Goal: Information Seeking & Learning: Learn about a topic

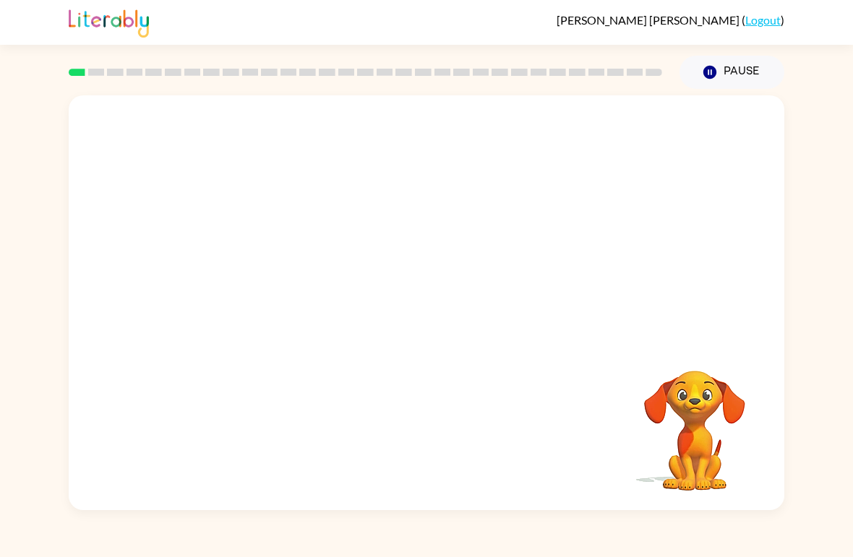
click at [254, 282] on video "Your browser must support playing .mp4 files to use Literably. Please try using…" at bounding box center [426, 217] width 715 height 245
click at [259, 269] on video "Your browser must support playing .mp4 files to use Literably. Please try using…" at bounding box center [426, 217] width 715 height 245
click at [300, 269] on video "Your browser must support playing .mp4 files to use Literably. Please try using…" at bounding box center [426, 217] width 715 height 245
click at [256, 269] on video "Your browser must support playing .mp4 files to use Literably. Please try using…" at bounding box center [426, 217] width 715 height 245
click at [407, 312] on button "button" at bounding box center [426, 310] width 92 height 53
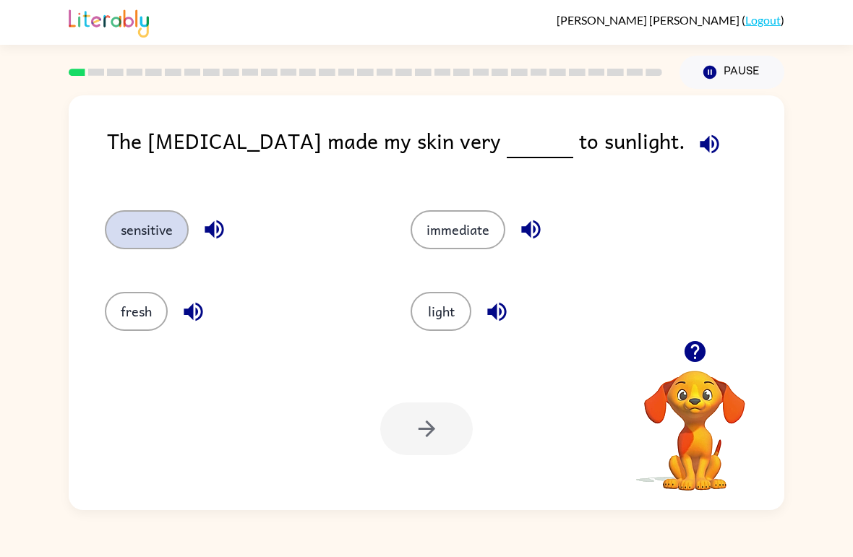
click at [138, 235] on button "sensitive" at bounding box center [147, 229] width 84 height 39
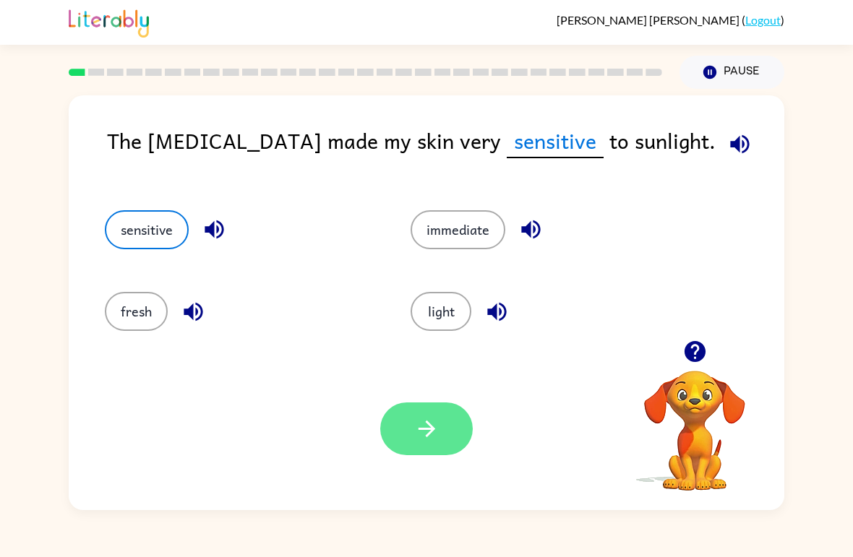
click at [418, 423] on icon "button" at bounding box center [426, 428] width 25 height 25
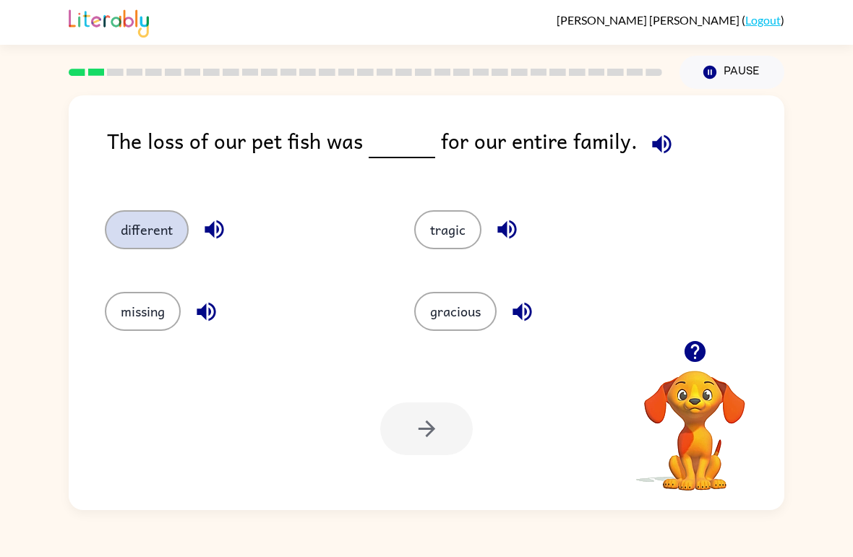
click at [127, 227] on button "different" at bounding box center [147, 229] width 84 height 39
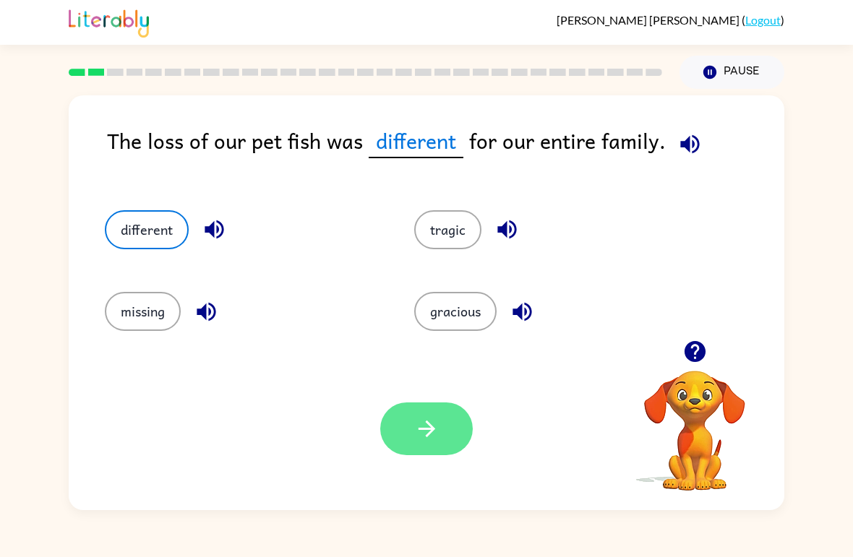
click at [405, 431] on button "button" at bounding box center [426, 428] width 92 height 53
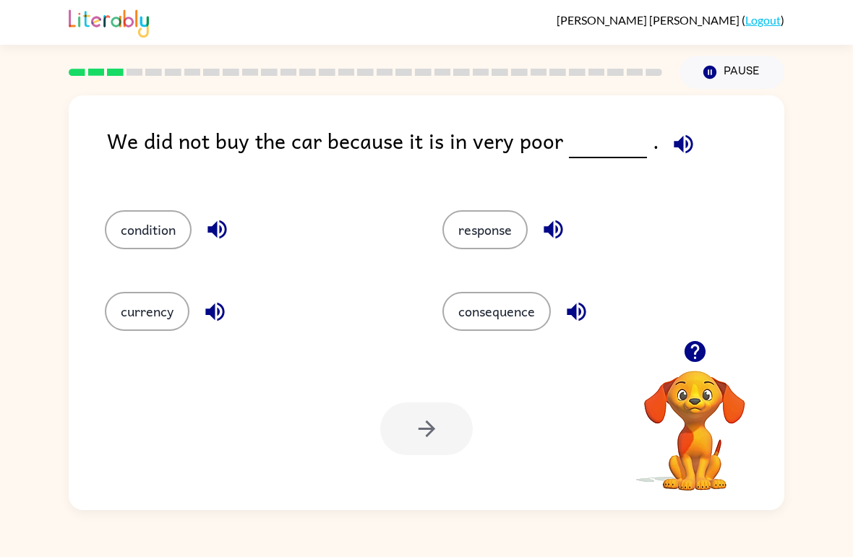
click at [102, 225] on div "condition" at bounding box center [245, 224] width 337 height 82
click at [148, 228] on button "condition" at bounding box center [148, 229] width 87 height 39
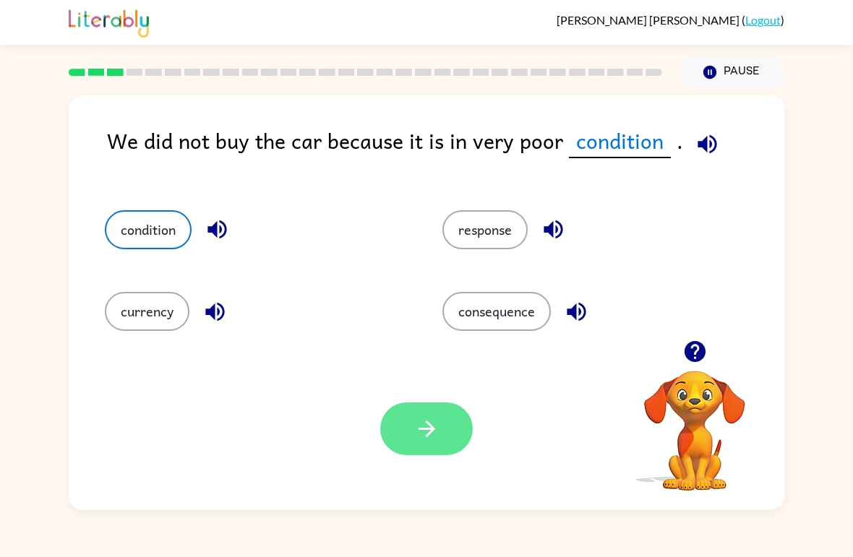
click at [423, 421] on icon "button" at bounding box center [426, 428] width 25 height 25
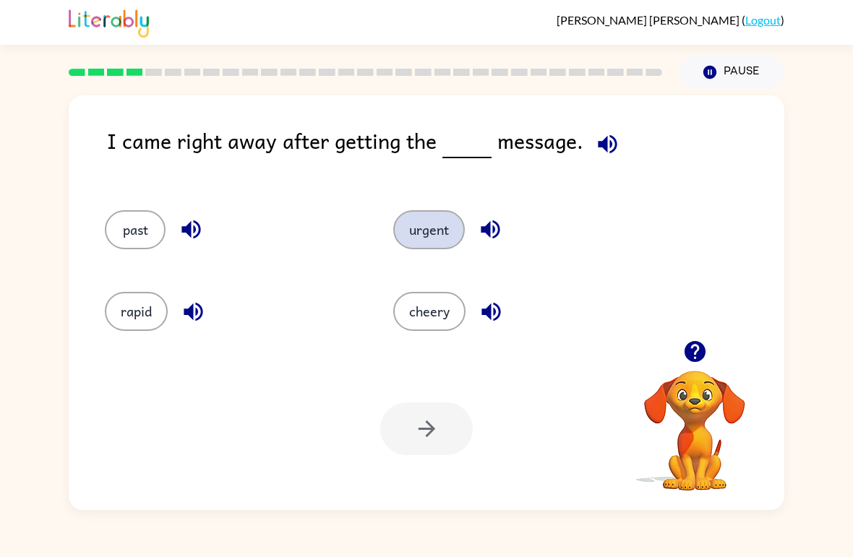
click at [418, 226] on button "urgent" at bounding box center [429, 229] width 72 height 39
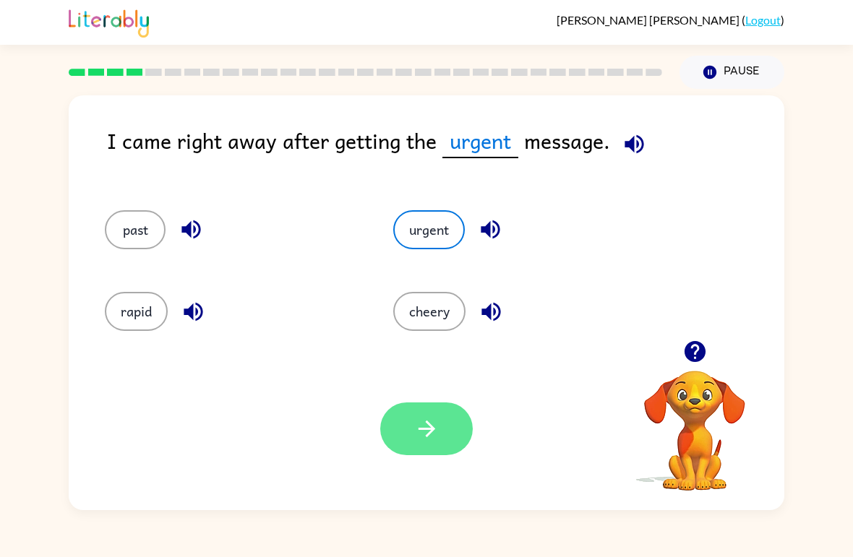
click at [410, 427] on button "button" at bounding box center [426, 428] width 92 height 53
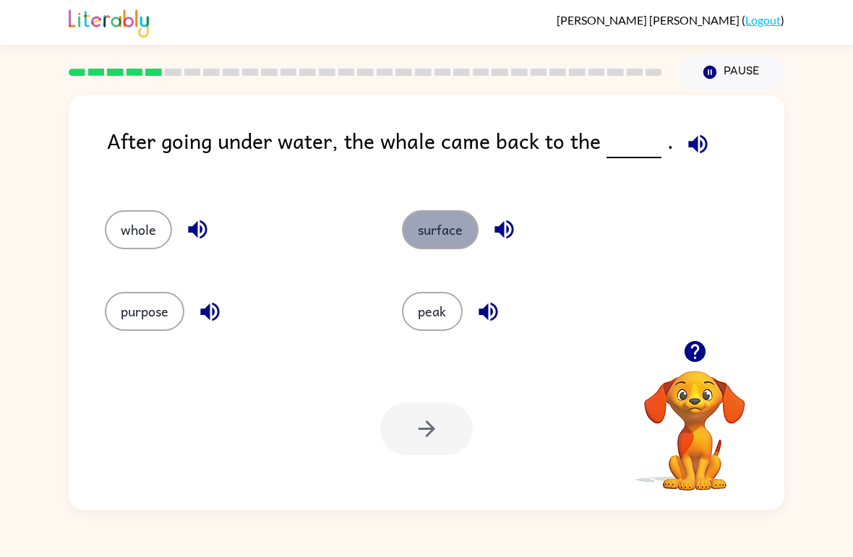
click at [441, 220] on button "surface" at bounding box center [440, 229] width 77 height 39
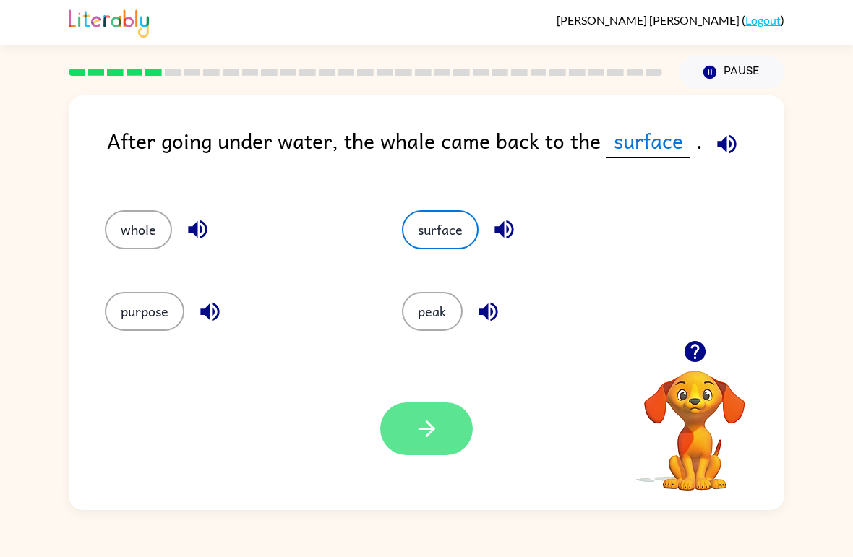
click at [413, 436] on button "button" at bounding box center [426, 428] width 92 height 53
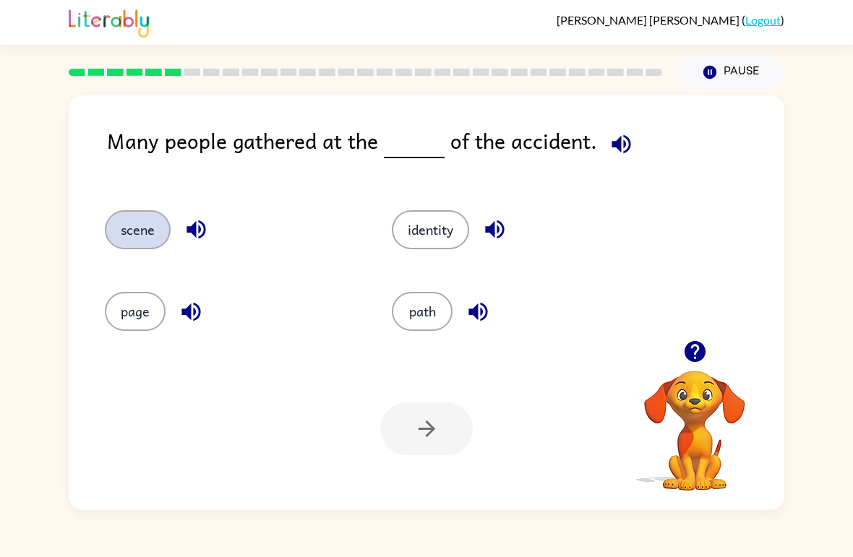
click at [131, 235] on button "scene" at bounding box center [138, 229] width 66 height 39
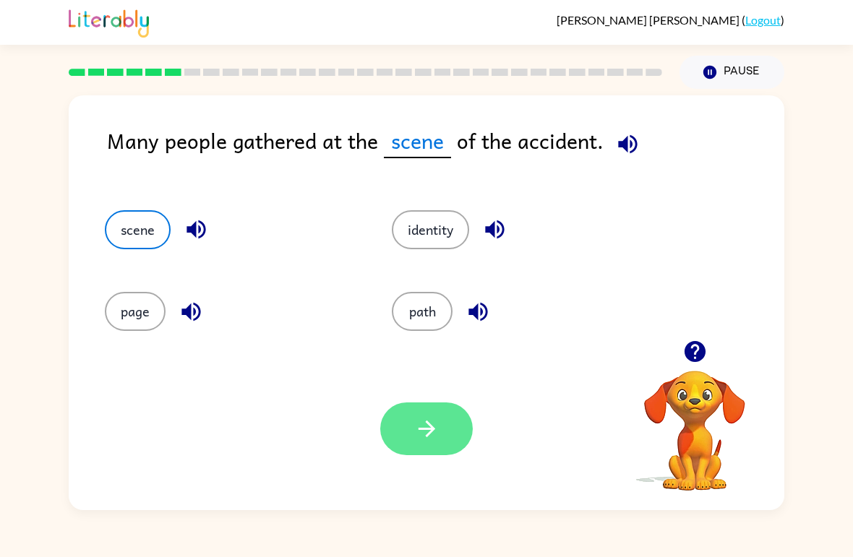
click at [417, 436] on icon "button" at bounding box center [426, 428] width 25 height 25
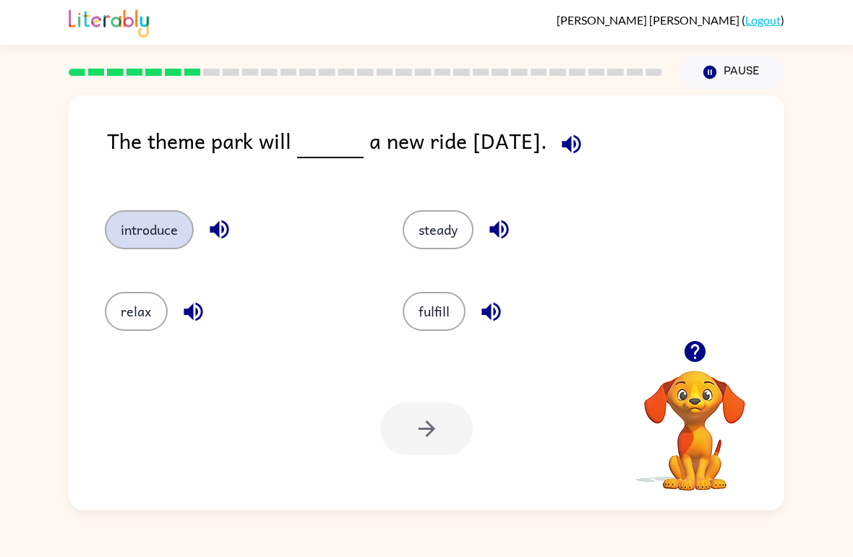
click at [141, 237] on button "introduce" at bounding box center [149, 229] width 89 height 39
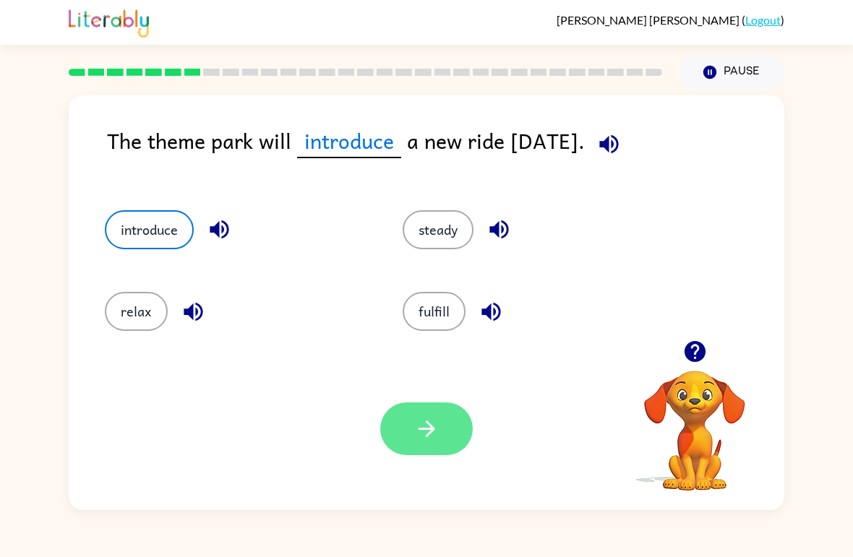
click at [408, 427] on button "button" at bounding box center [426, 428] width 92 height 53
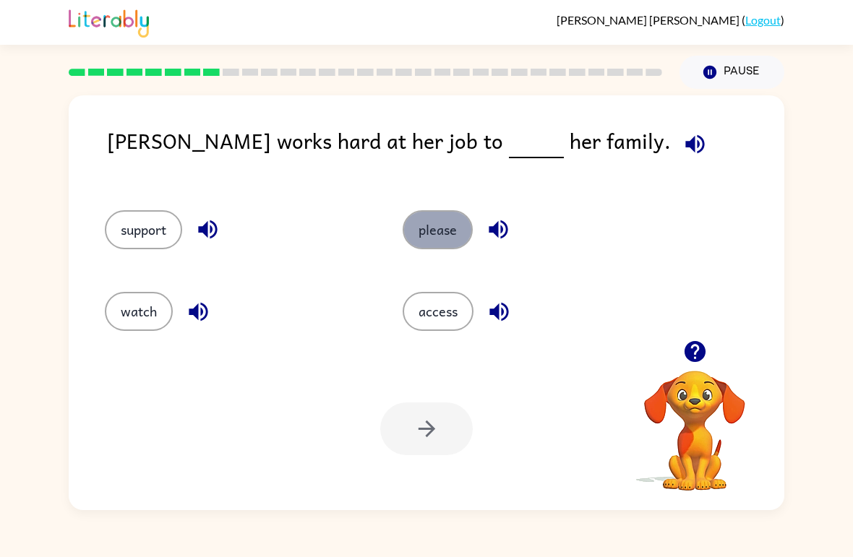
click at [436, 235] on button "please" at bounding box center [437, 229] width 70 height 39
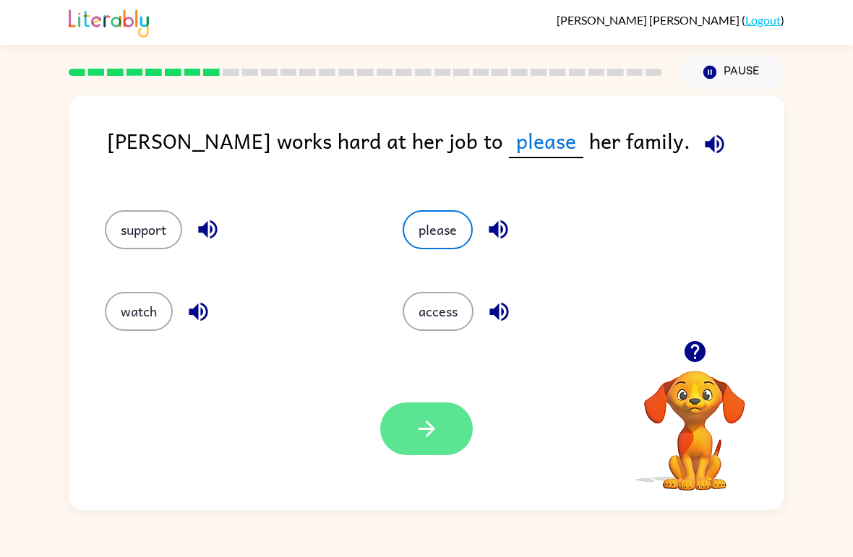
click at [418, 421] on icon "button" at bounding box center [426, 428] width 25 height 25
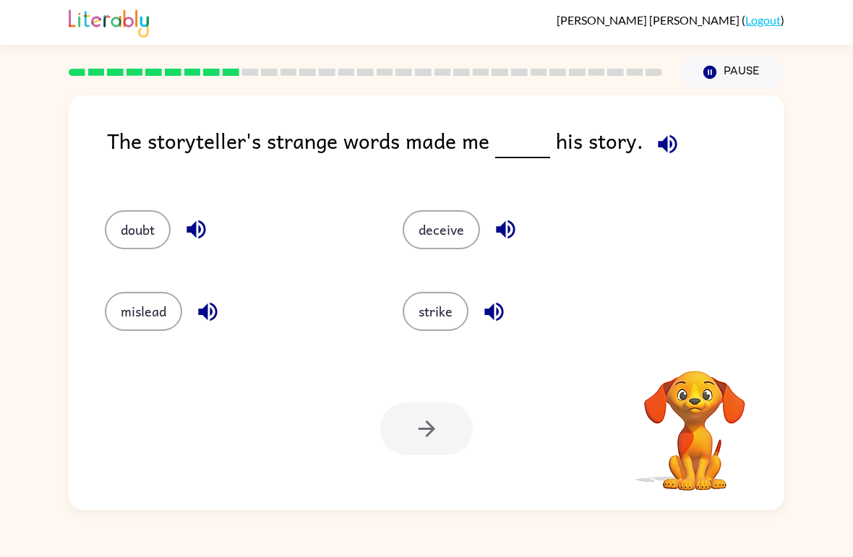
click at [418, 432] on div at bounding box center [426, 428] width 92 height 53
click at [131, 236] on button "doubt" at bounding box center [138, 229] width 66 height 39
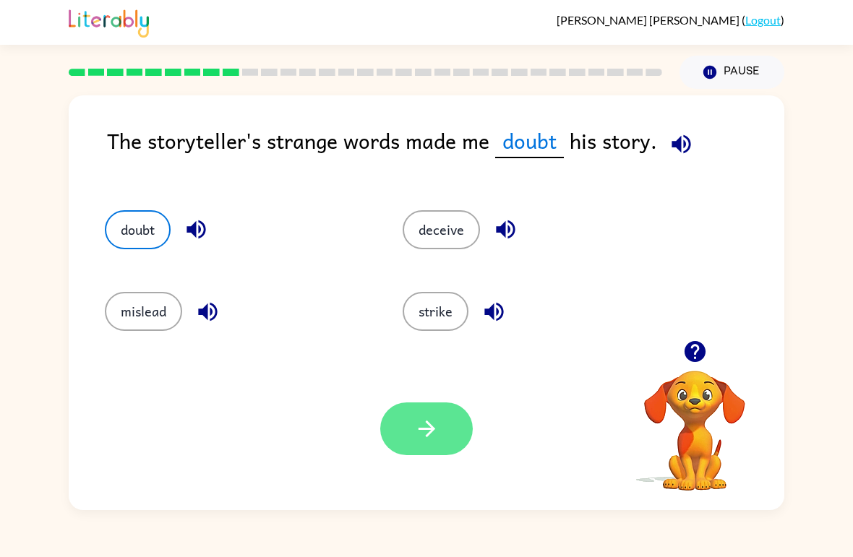
click at [411, 431] on button "button" at bounding box center [426, 428] width 92 height 53
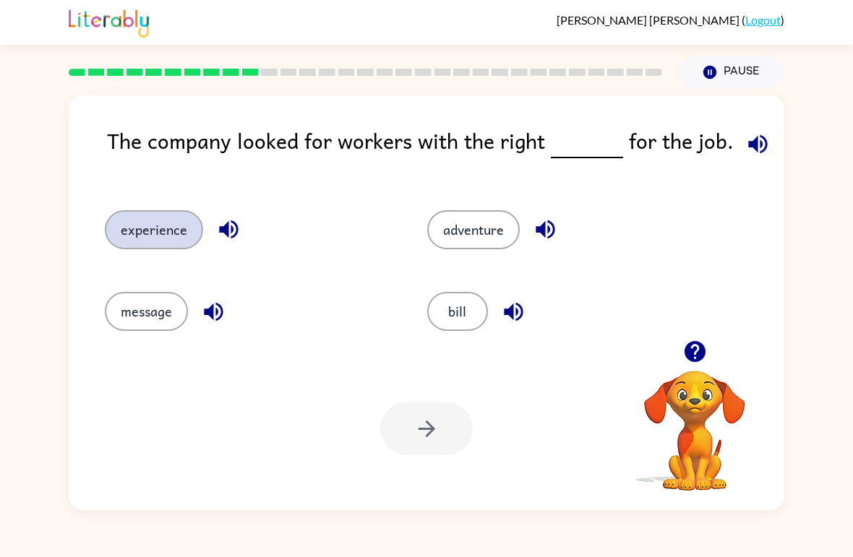
click at [160, 222] on button "experience" at bounding box center [154, 229] width 98 height 39
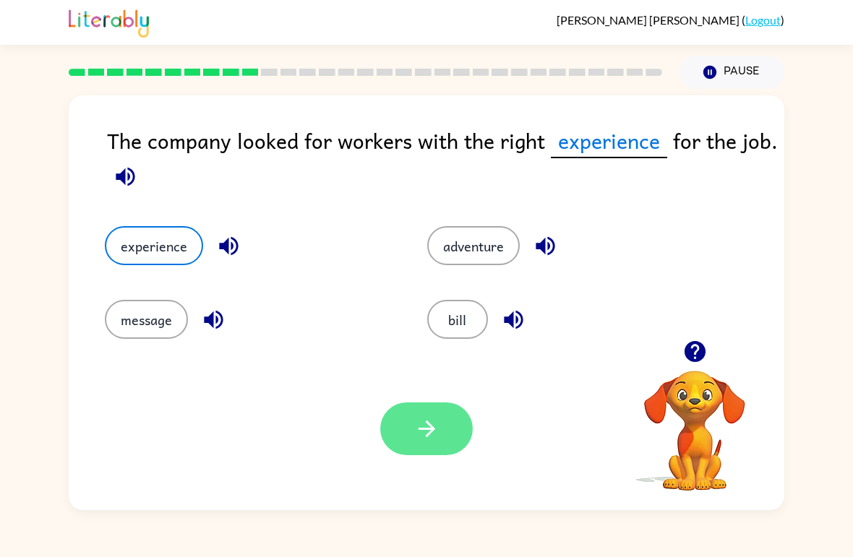
click at [427, 428] on icon "button" at bounding box center [426, 428] width 25 height 25
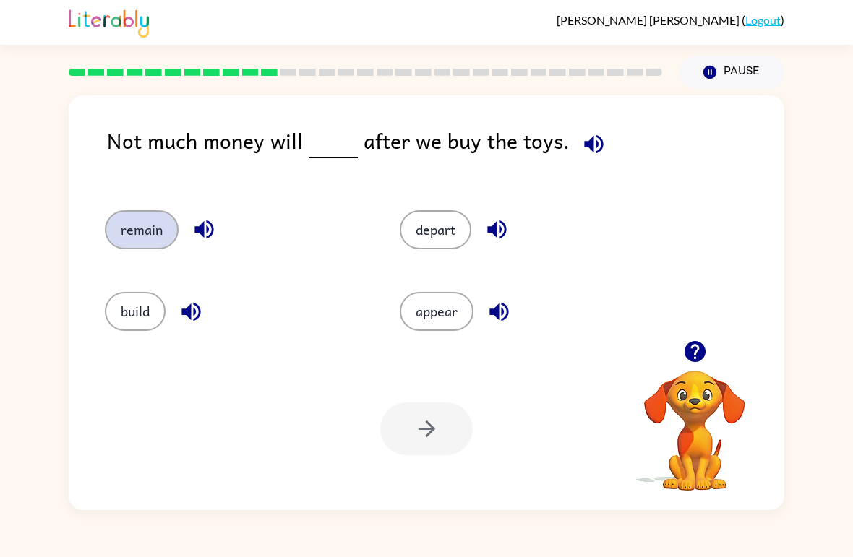
click at [112, 217] on button "remain" at bounding box center [142, 229] width 74 height 39
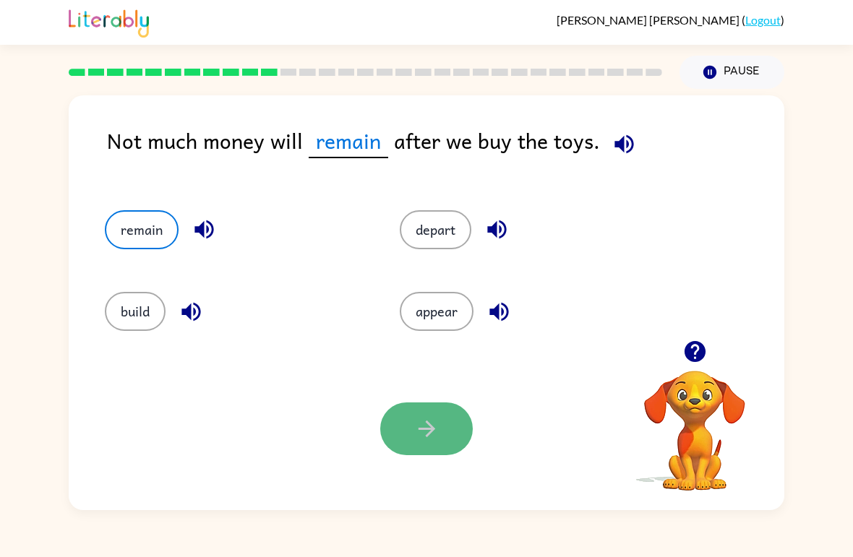
click at [423, 415] on button "button" at bounding box center [426, 428] width 92 height 53
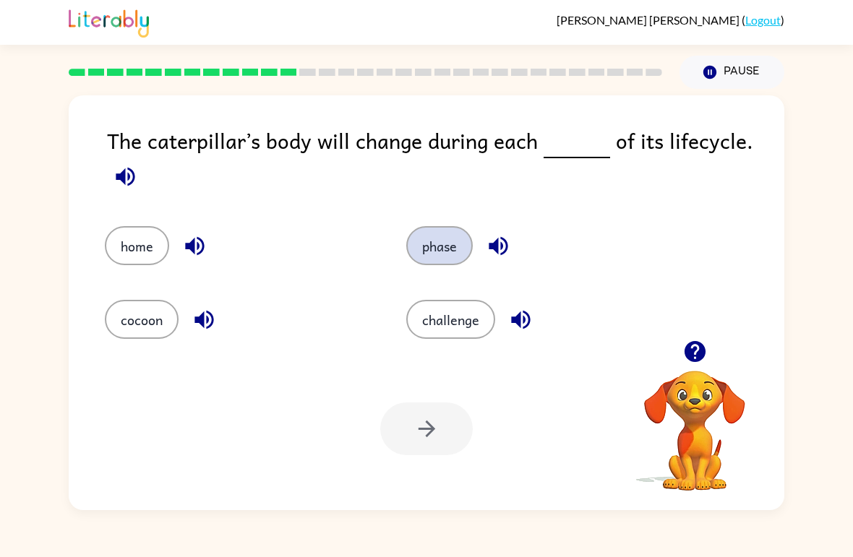
click at [424, 250] on button "phase" at bounding box center [439, 245] width 66 height 39
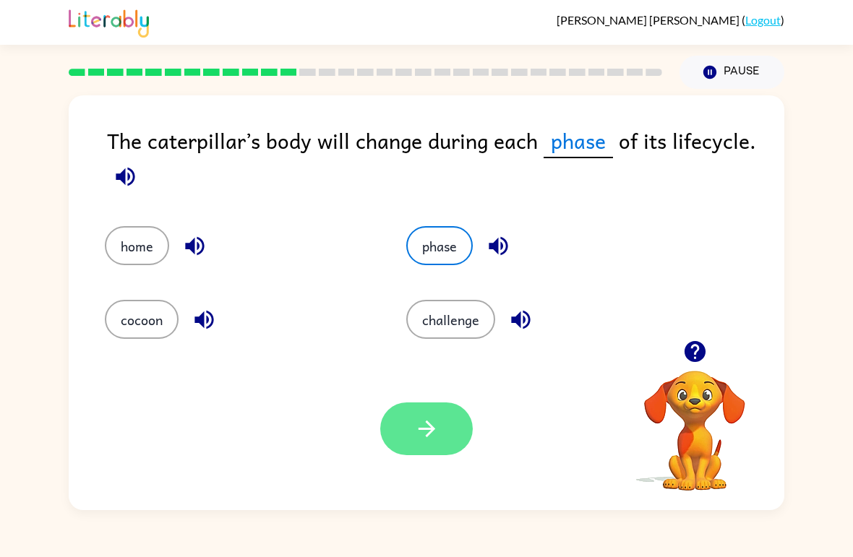
click at [425, 453] on button "button" at bounding box center [426, 428] width 92 height 53
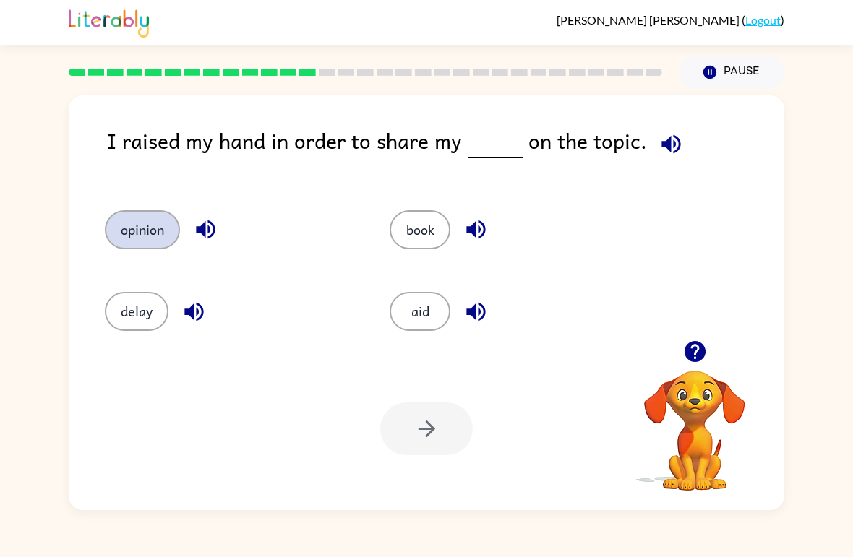
click at [129, 217] on button "opinion" at bounding box center [142, 229] width 75 height 39
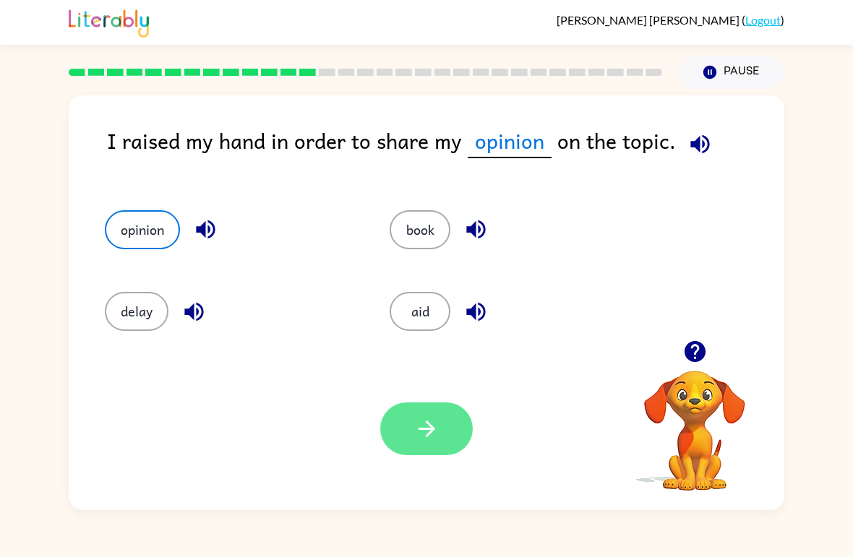
click at [413, 427] on button "button" at bounding box center [426, 428] width 92 height 53
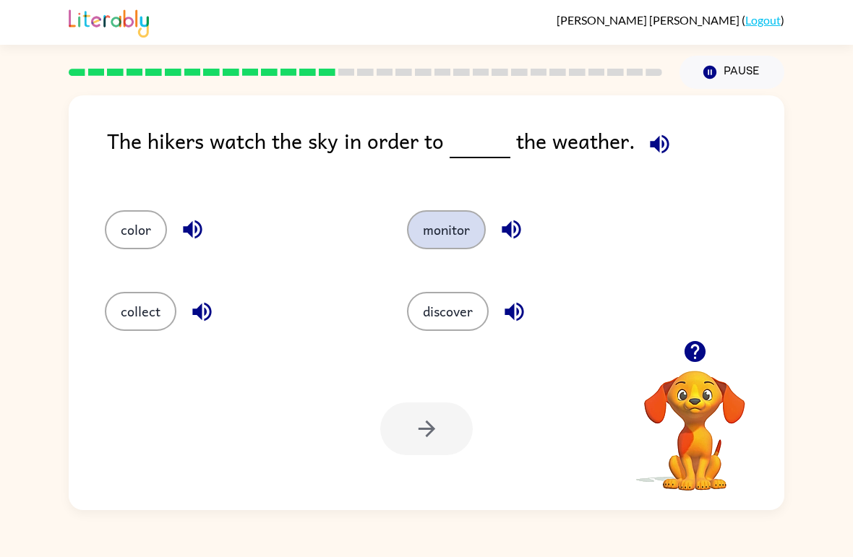
click at [432, 220] on button "monitor" at bounding box center [446, 229] width 79 height 39
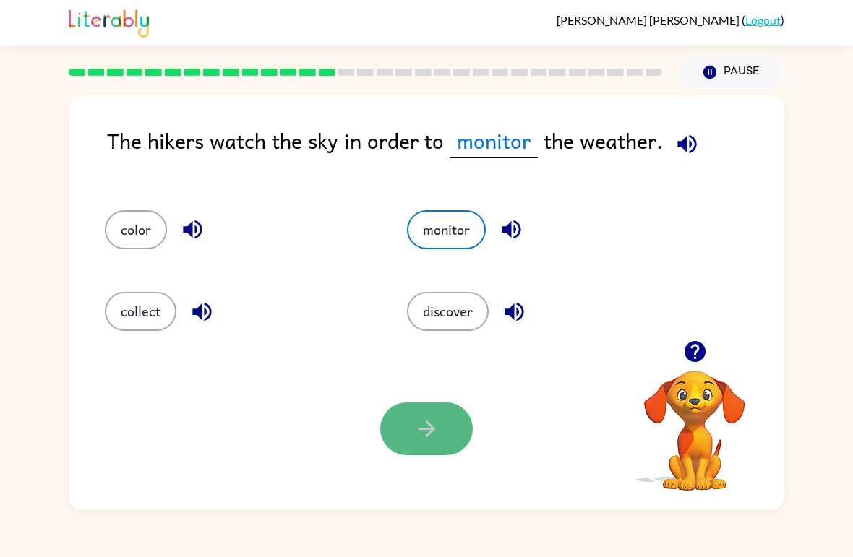
click at [425, 413] on button "button" at bounding box center [426, 428] width 92 height 53
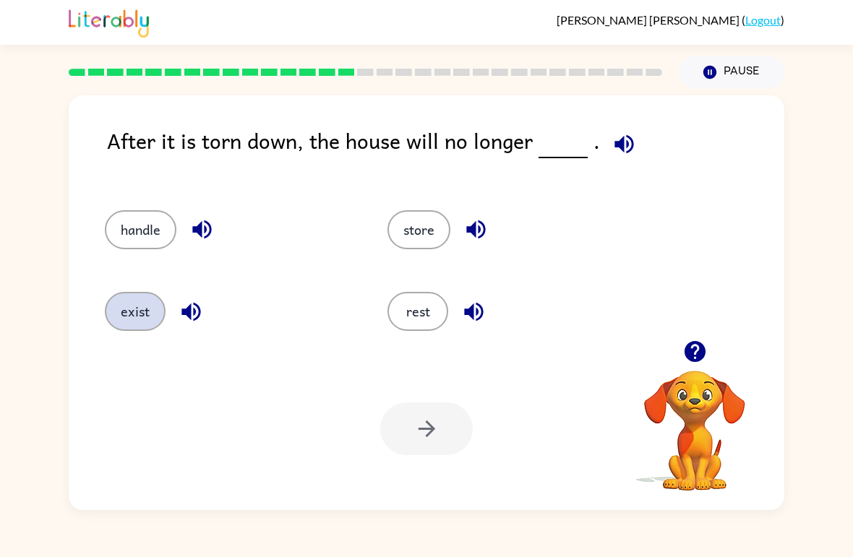
click at [129, 314] on button "exist" at bounding box center [135, 311] width 61 height 39
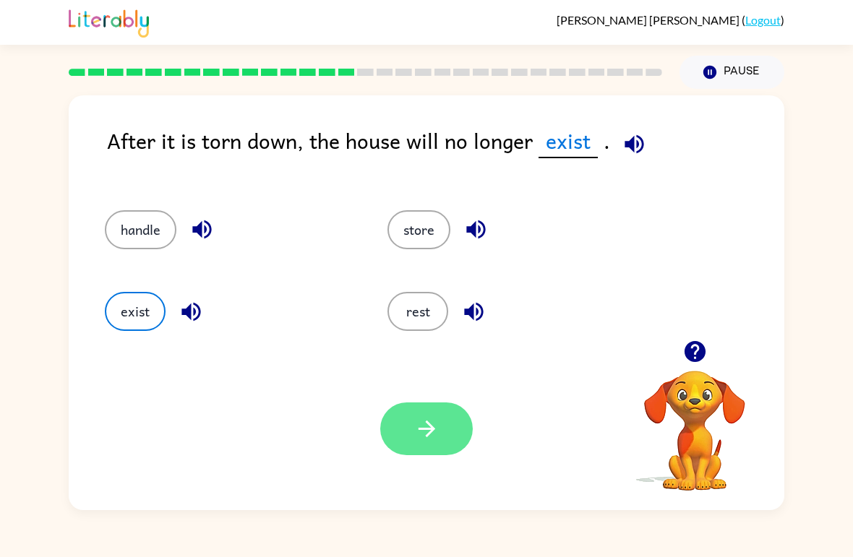
click at [430, 431] on icon "button" at bounding box center [426, 428] width 25 height 25
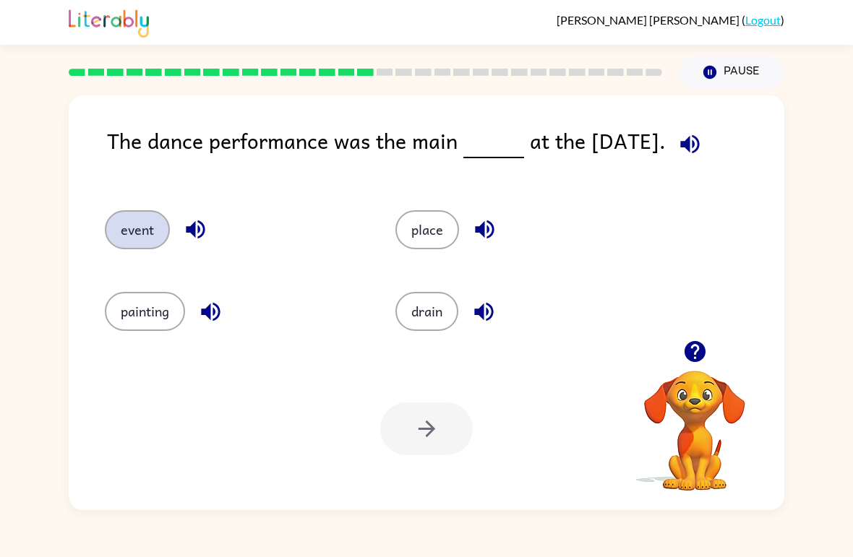
click at [125, 228] on button "event" at bounding box center [137, 229] width 65 height 39
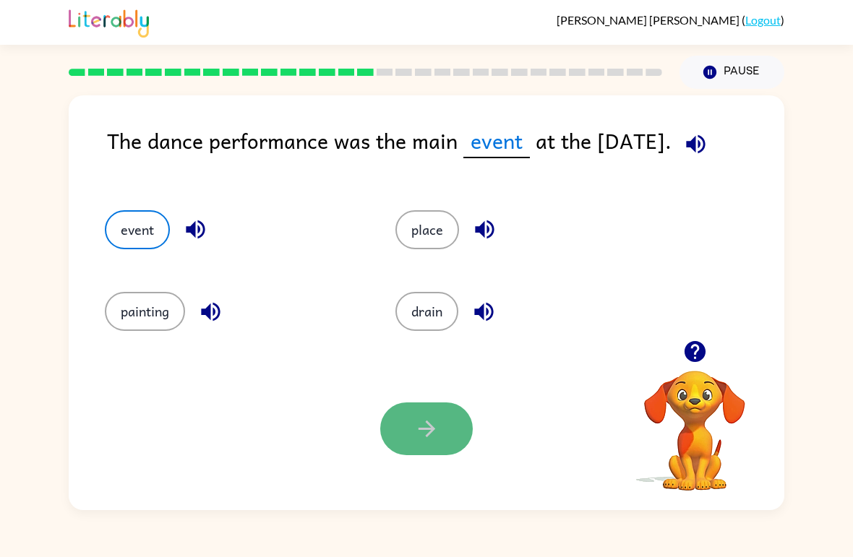
click at [405, 428] on button "button" at bounding box center [426, 428] width 92 height 53
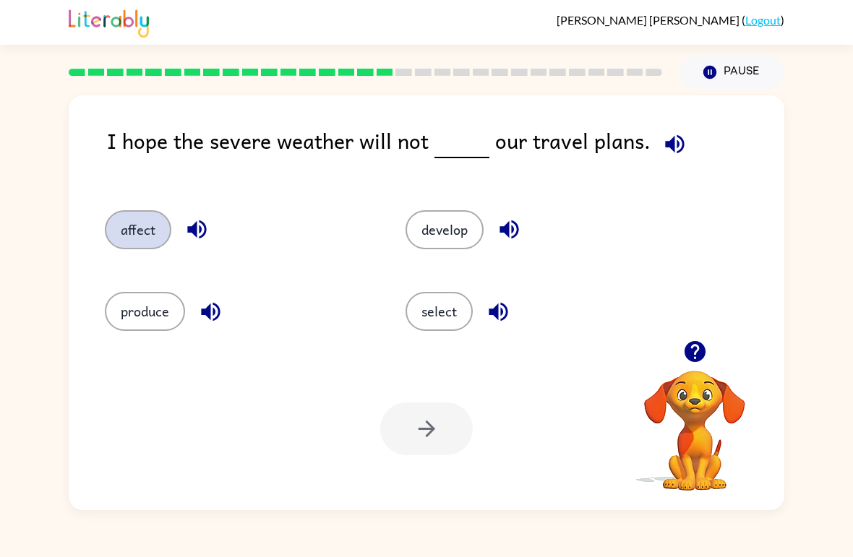
click at [137, 223] on button "affect" at bounding box center [138, 229] width 66 height 39
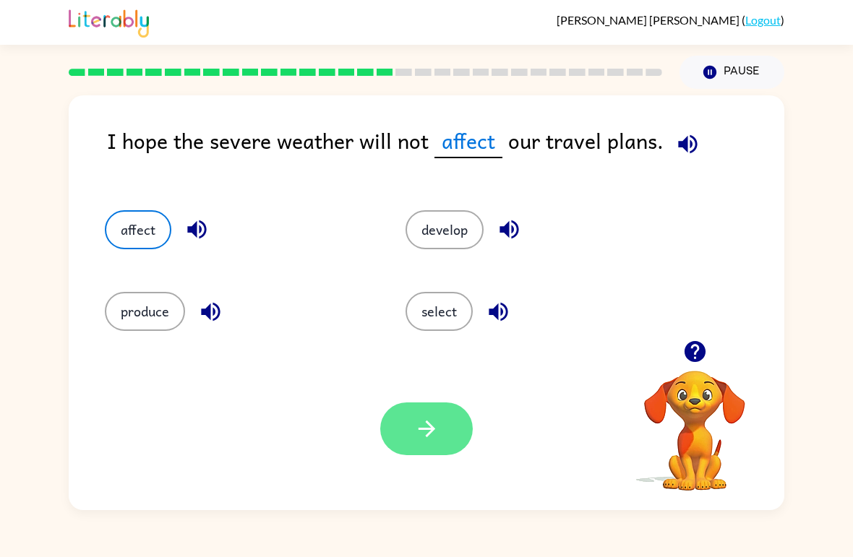
click at [427, 423] on icon "button" at bounding box center [426, 429] width 17 height 17
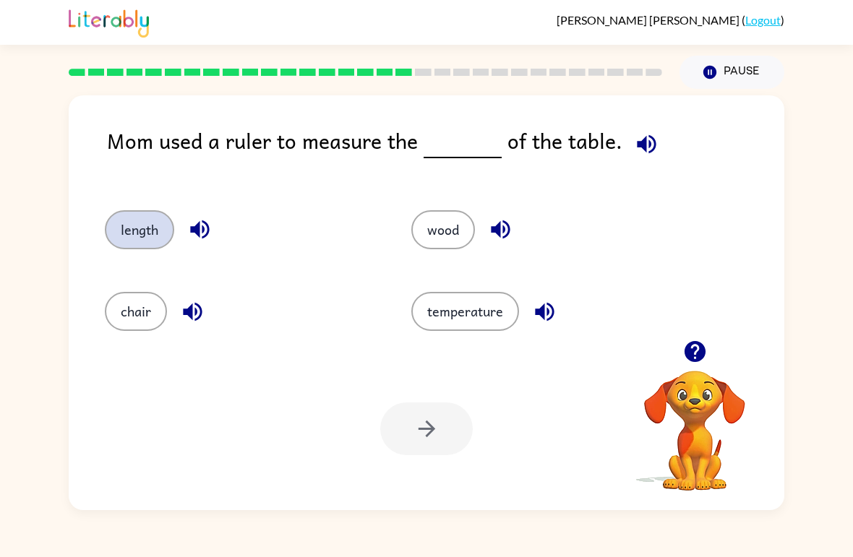
click at [136, 232] on button "length" at bounding box center [139, 229] width 69 height 39
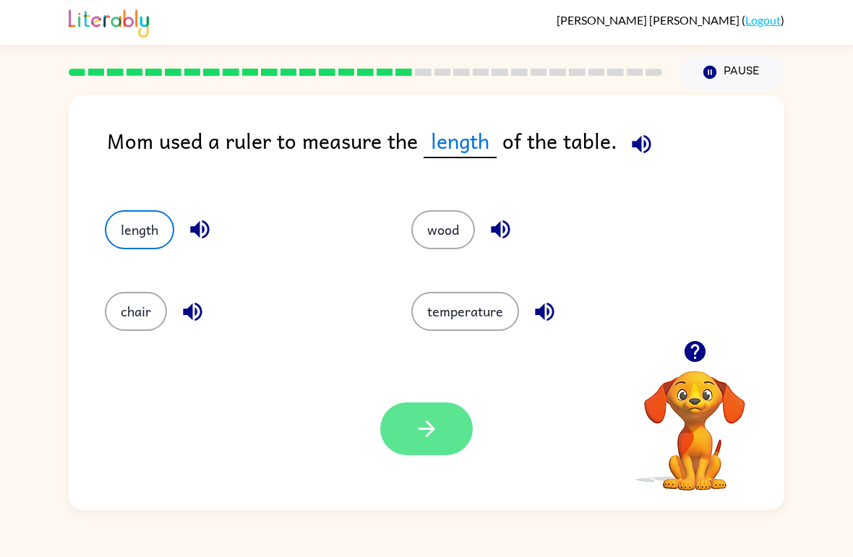
click at [403, 443] on button "button" at bounding box center [426, 428] width 92 height 53
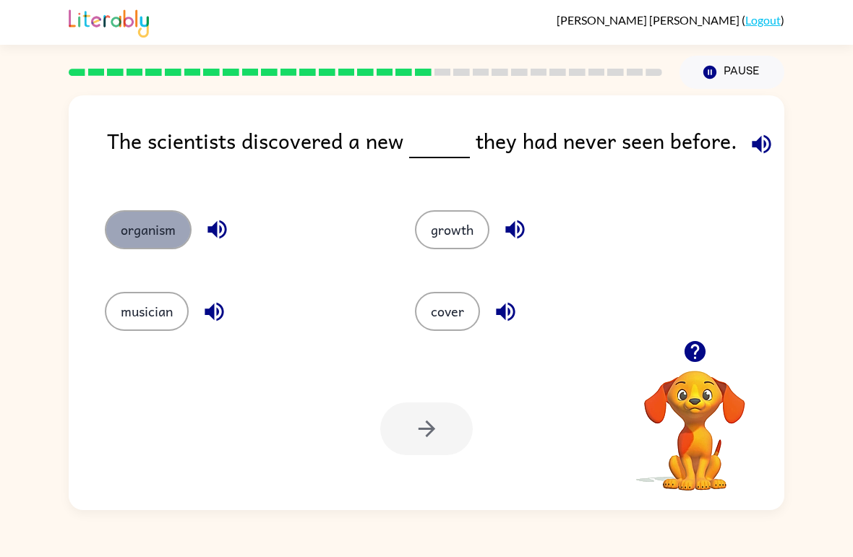
click at [118, 225] on button "organism" at bounding box center [148, 229] width 87 height 39
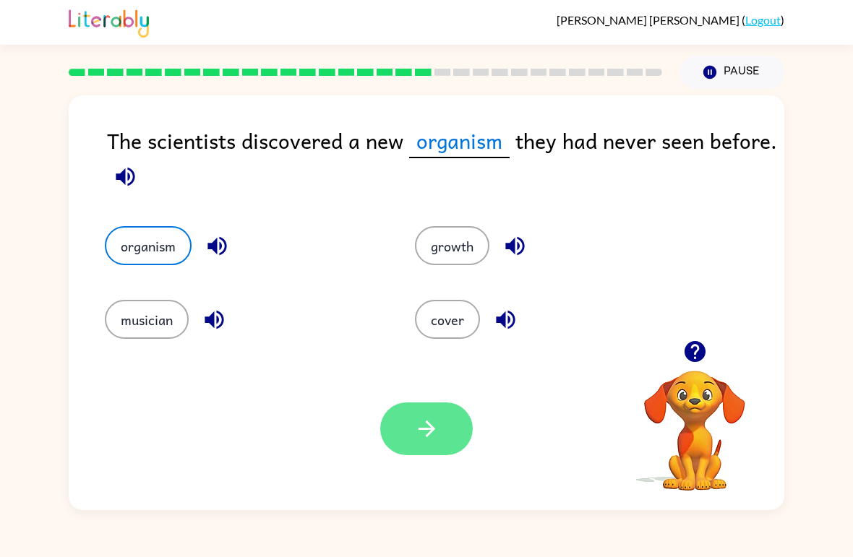
click at [405, 425] on button "button" at bounding box center [426, 428] width 92 height 53
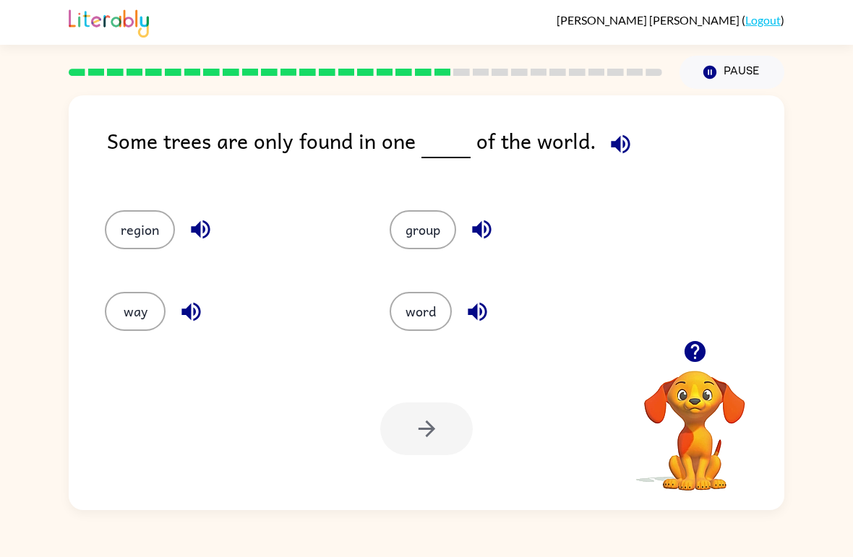
click at [611, 147] on icon "button" at bounding box center [620, 143] width 19 height 19
click at [613, 142] on icon "button" at bounding box center [620, 143] width 19 height 19
click at [120, 223] on button "region" at bounding box center [140, 229] width 70 height 39
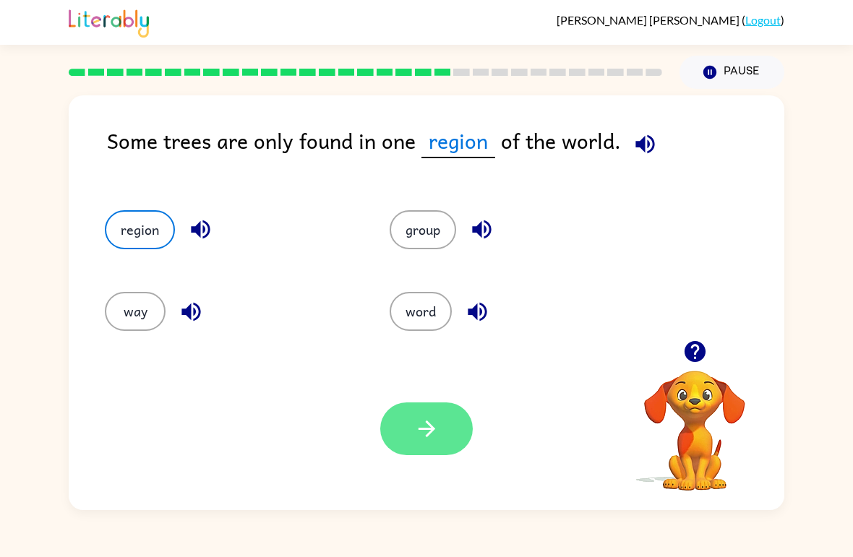
click at [421, 411] on button "button" at bounding box center [426, 428] width 92 height 53
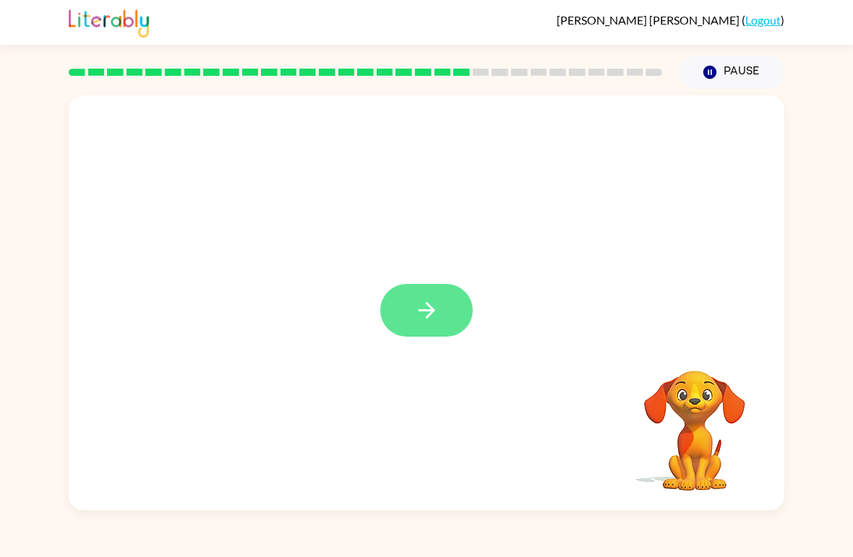
click at [421, 303] on icon "button" at bounding box center [426, 310] width 25 height 25
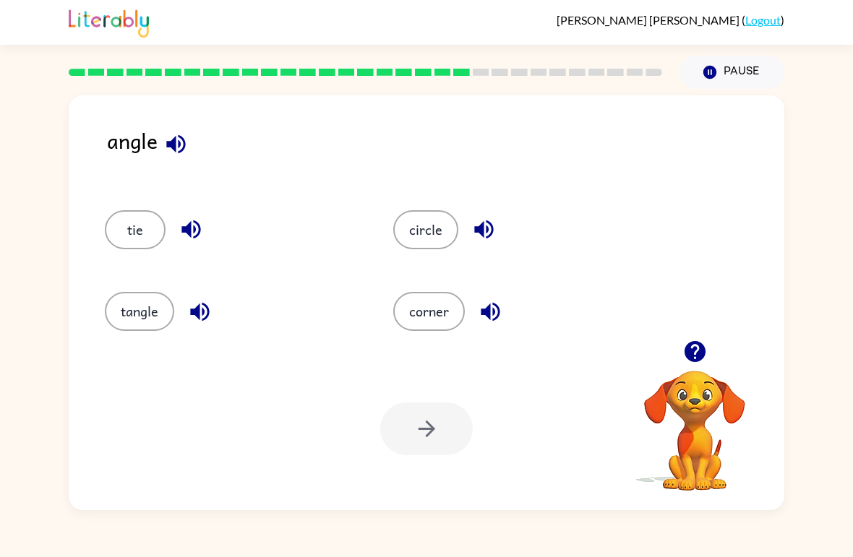
click at [423, 431] on div at bounding box center [426, 428] width 92 height 53
click at [410, 312] on button "corner" at bounding box center [429, 311] width 72 height 39
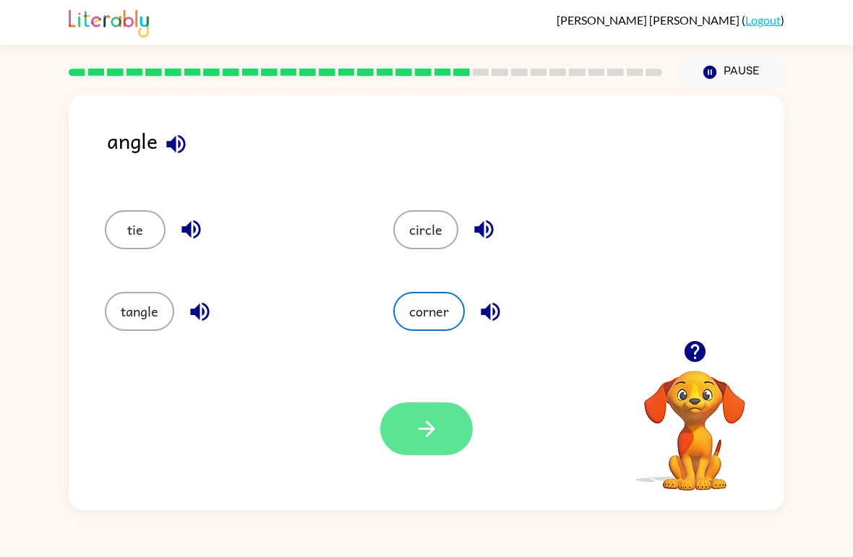
click at [427, 435] on icon "button" at bounding box center [426, 429] width 17 height 17
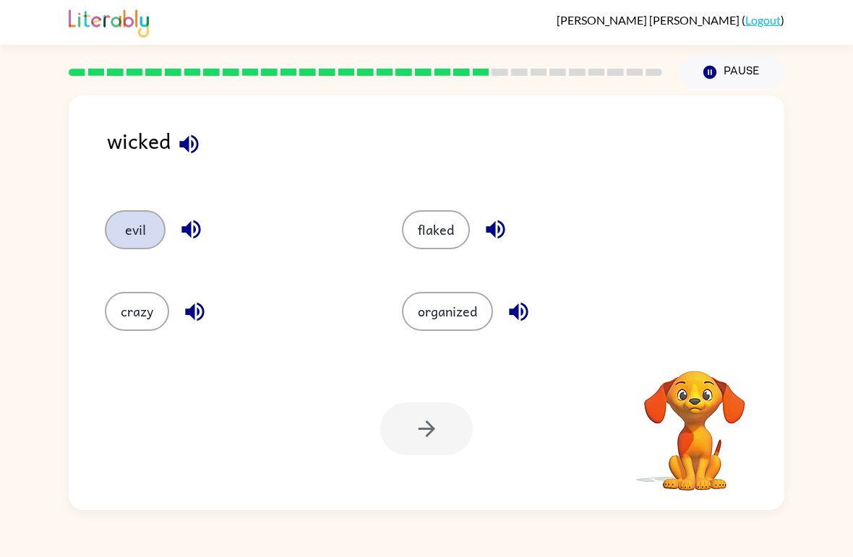
click at [129, 231] on button "evil" at bounding box center [135, 229] width 61 height 39
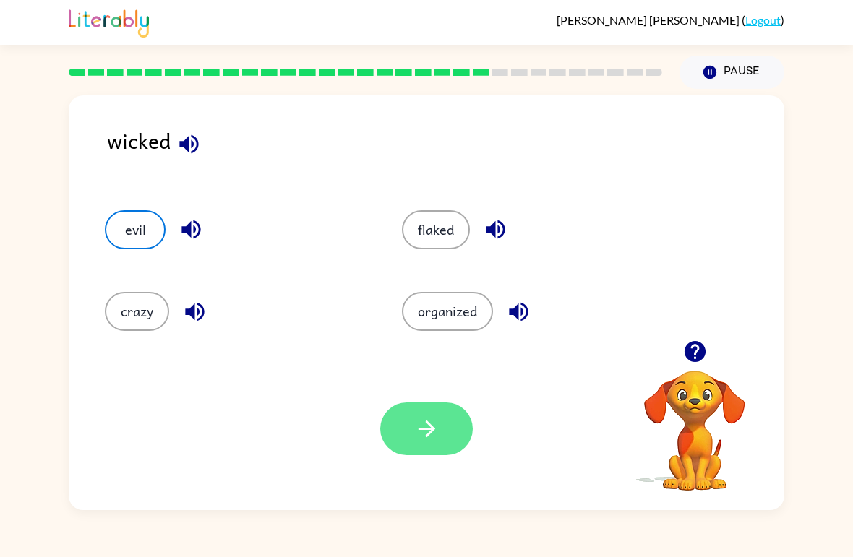
click at [401, 421] on button "button" at bounding box center [426, 428] width 92 height 53
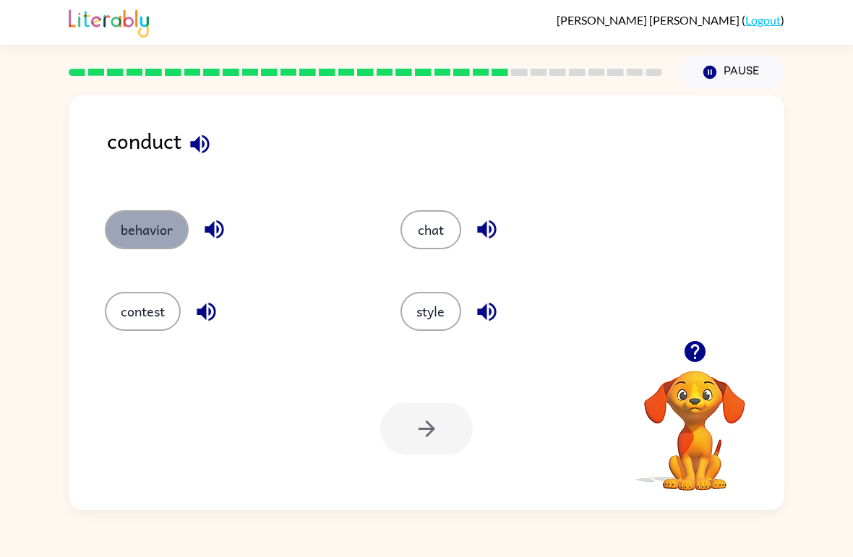
click at [134, 237] on button "behavior" at bounding box center [147, 229] width 84 height 39
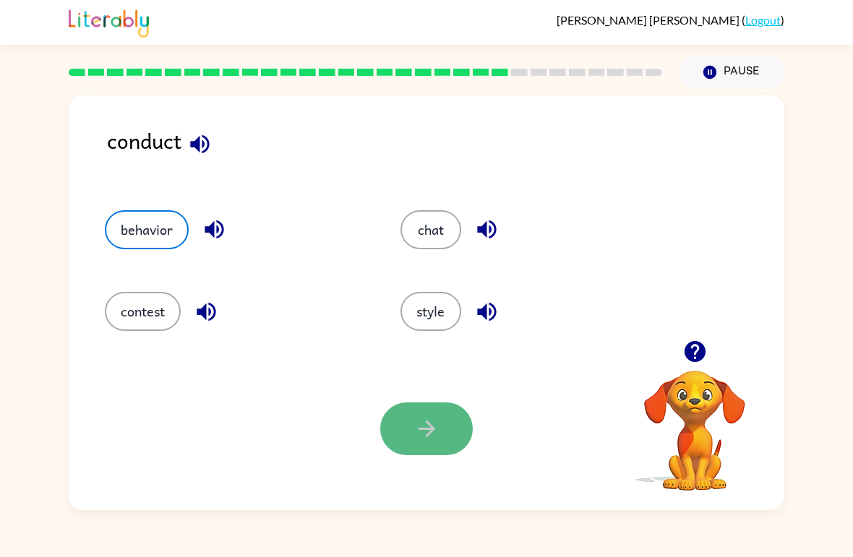
click at [410, 434] on button "button" at bounding box center [426, 428] width 92 height 53
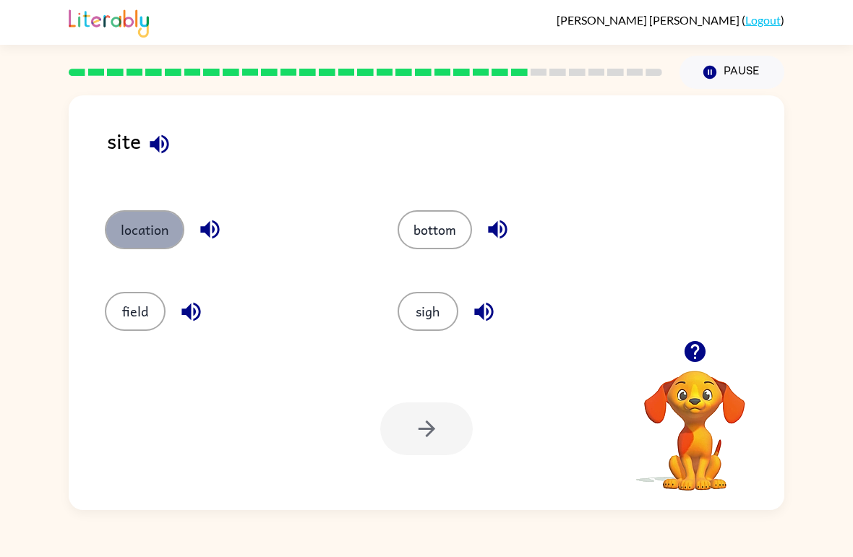
click at [124, 232] on button "location" at bounding box center [144, 229] width 79 height 39
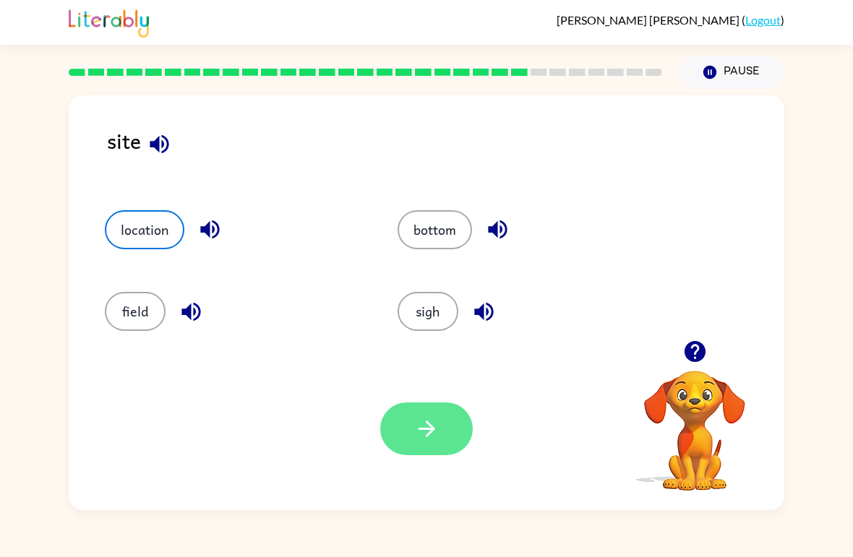
click at [425, 415] on button "button" at bounding box center [426, 428] width 92 height 53
click at [408, 434] on div at bounding box center [426, 428] width 92 height 53
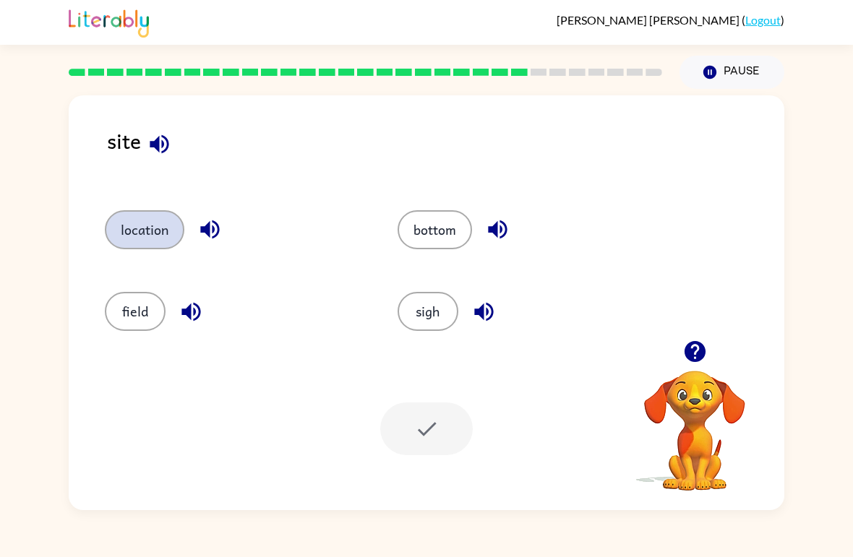
click at [136, 234] on button "location" at bounding box center [144, 229] width 79 height 39
click at [401, 429] on div at bounding box center [426, 428] width 92 height 53
click at [394, 419] on div at bounding box center [426, 428] width 92 height 53
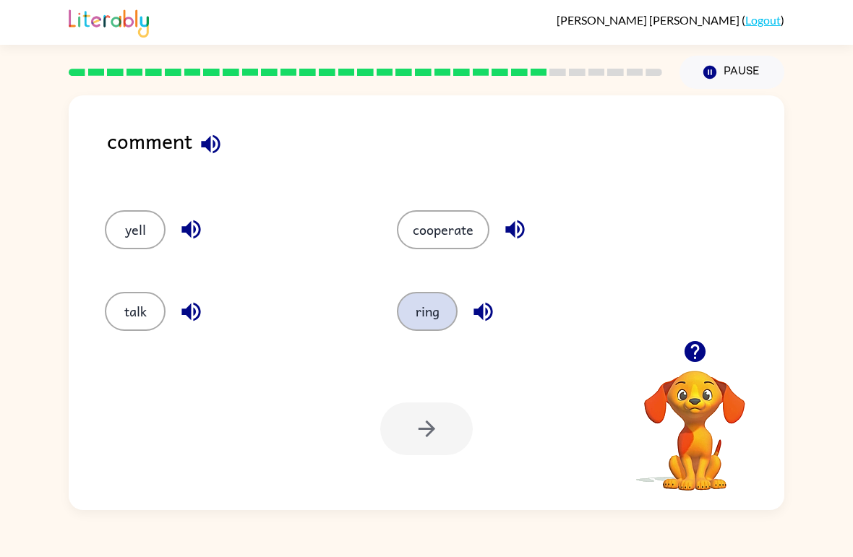
click at [415, 316] on button "ring" at bounding box center [427, 311] width 61 height 39
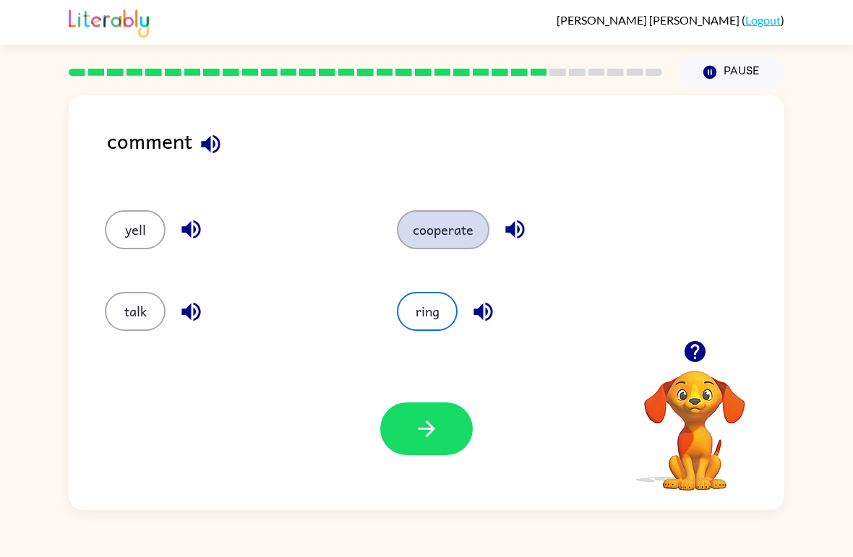
click at [433, 225] on button "cooperate" at bounding box center [443, 229] width 92 height 39
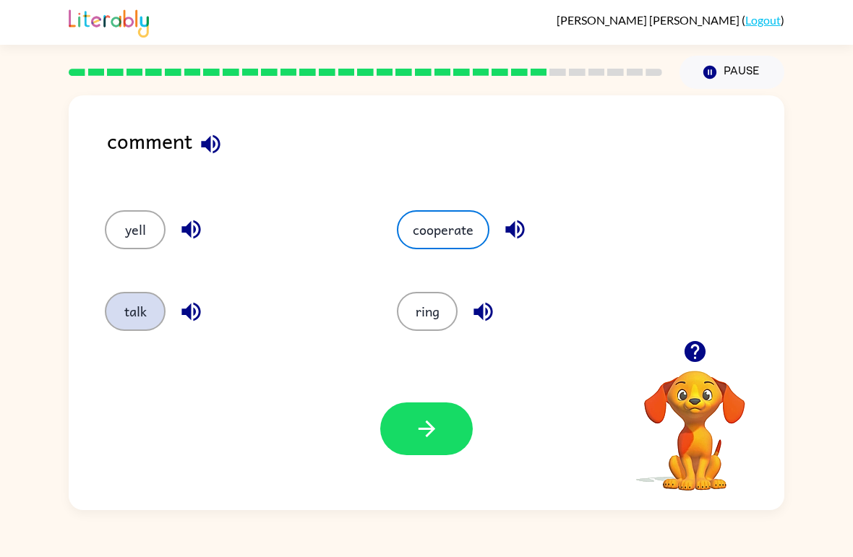
click at [131, 307] on button "talk" at bounding box center [135, 311] width 61 height 39
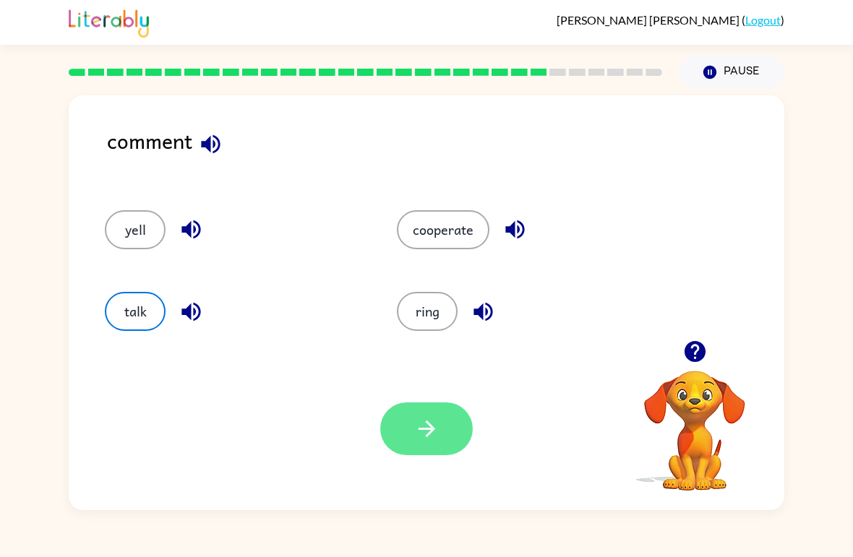
click at [410, 426] on button "button" at bounding box center [426, 428] width 92 height 53
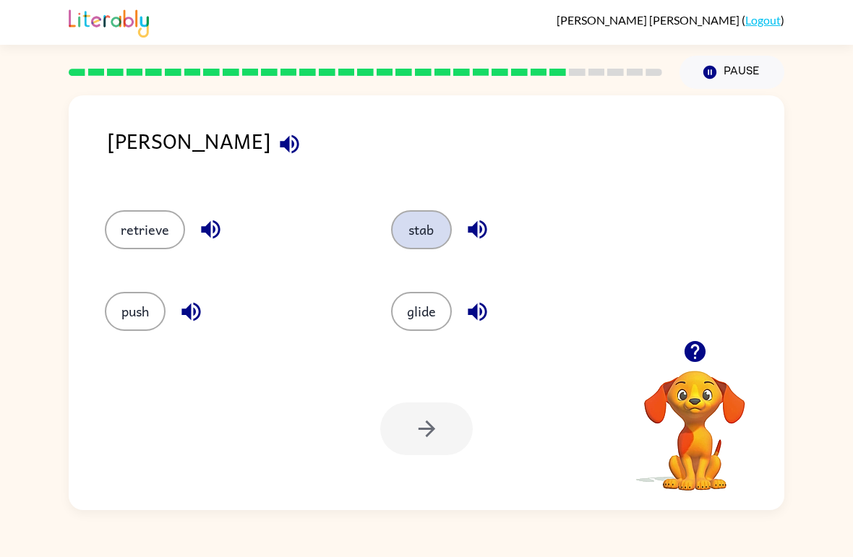
click at [418, 232] on button "stab" at bounding box center [421, 229] width 61 height 39
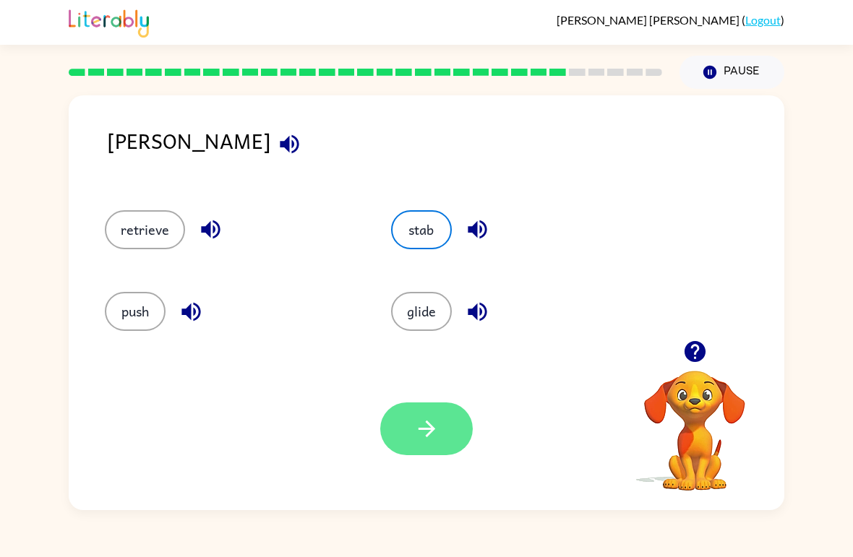
click at [426, 431] on icon "button" at bounding box center [426, 428] width 25 height 25
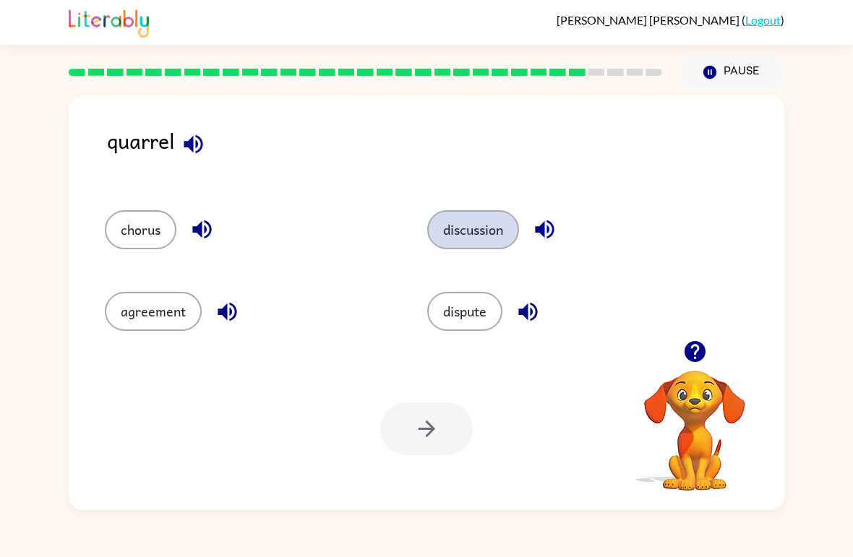
click at [446, 237] on button "discussion" at bounding box center [473, 229] width 92 height 39
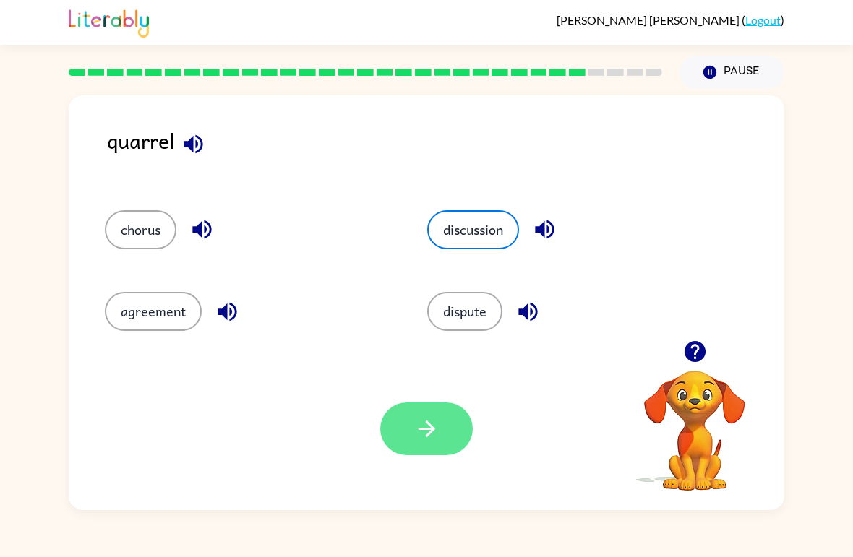
click at [426, 430] on icon "button" at bounding box center [426, 429] width 17 height 17
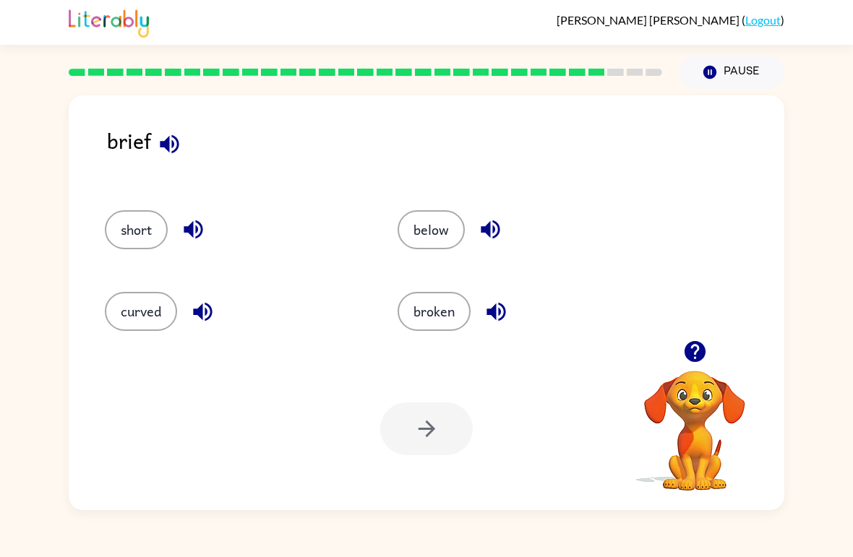
click at [426, 428] on div at bounding box center [426, 428] width 92 height 53
click at [124, 222] on button "short" at bounding box center [136, 229] width 63 height 39
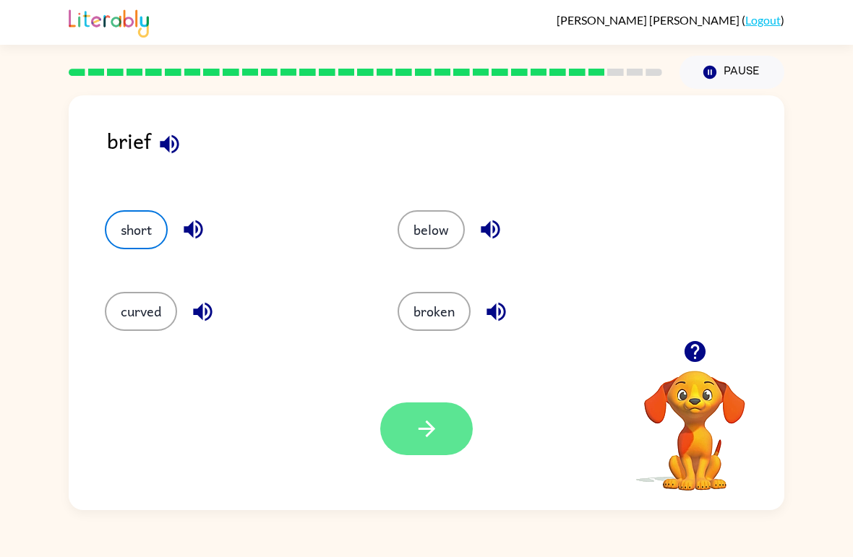
click at [408, 436] on button "button" at bounding box center [426, 428] width 92 height 53
click at [398, 430] on div at bounding box center [426, 428] width 92 height 53
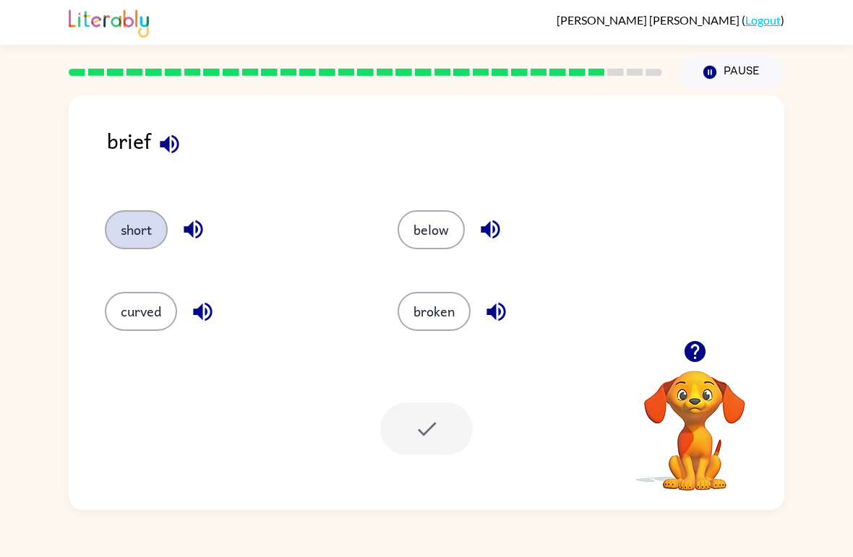
click at [129, 228] on button "short" at bounding box center [136, 229] width 63 height 39
click at [405, 430] on div at bounding box center [426, 428] width 92 height 53
click at [145, 233] on button "short" at bounding box center [136, 229] width 63 height 39
click at [273, 241] on div "short" at bounding box center [234, 229] width 259 height 39
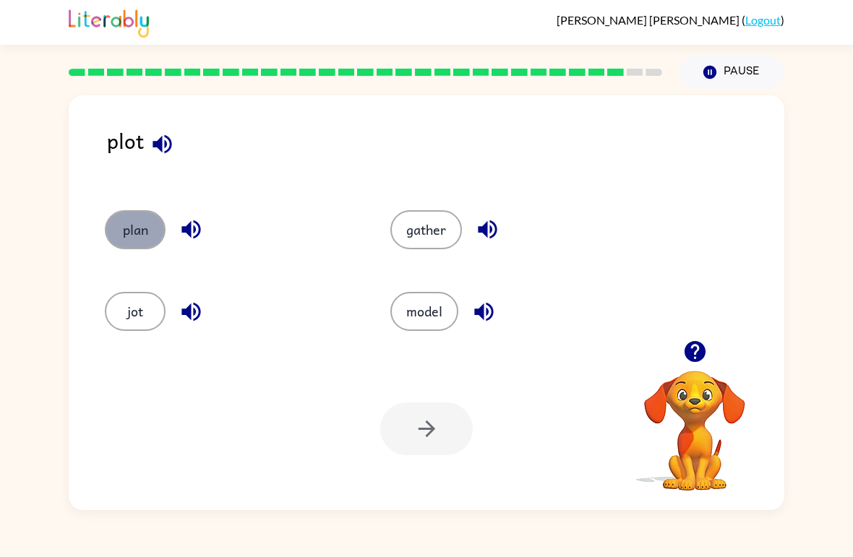
click at [119, 234] on button "plan" at bounding box center [135, 229] width 61 height 39
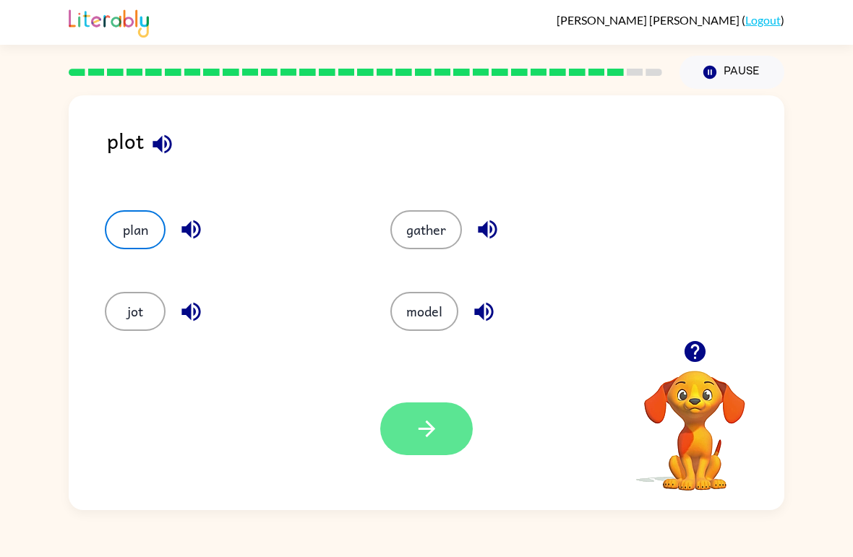
click at [408, 421] on button "button" at bounding box center [426, 428] width 92 height 53
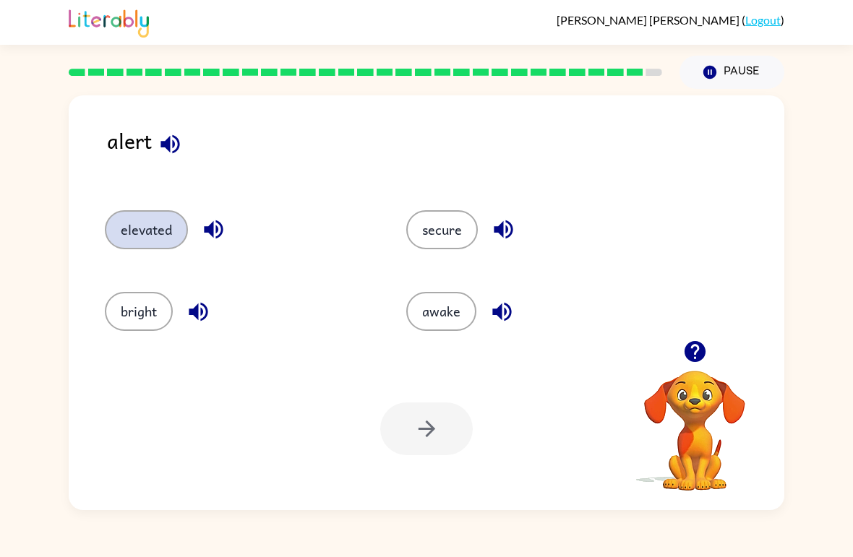
click at [137, 230] on button "elevated" at bounding box center [146, 229] width 83 height 39
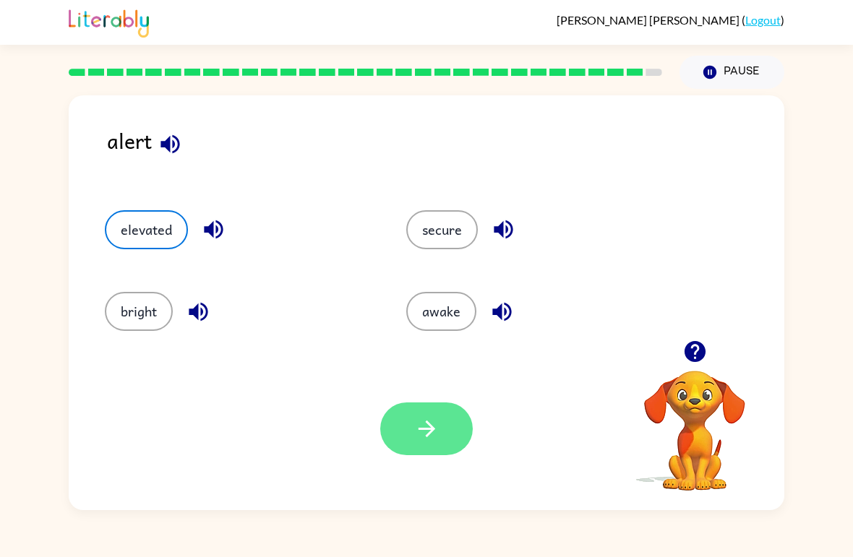
click at [416, 426] on icon "button" at bounding box center [426, 428] width 25 height 25
